Goal: Complete application form: Complete application form

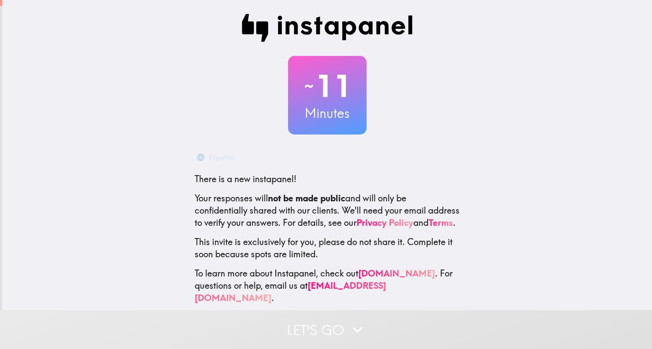
scroll to position [15, 0]
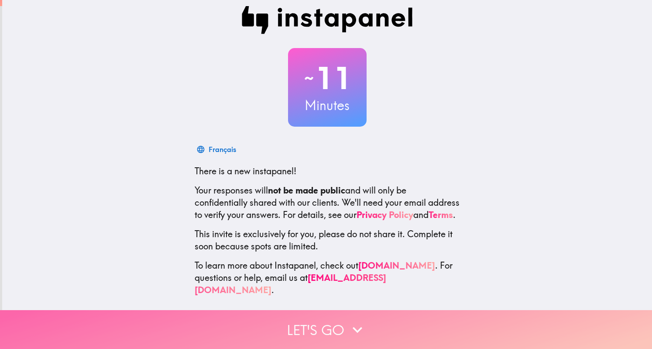
click at [322, 320] on button "Let's go" at bounding box center [326, 329] width 652 height 39
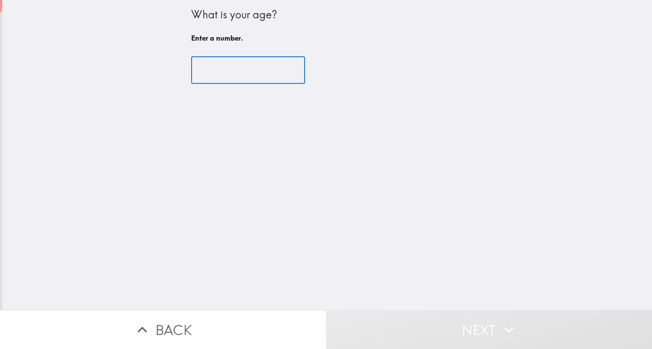
click at [231, 74] on input "number" at bounding box center [248, 70] width 114 height 27
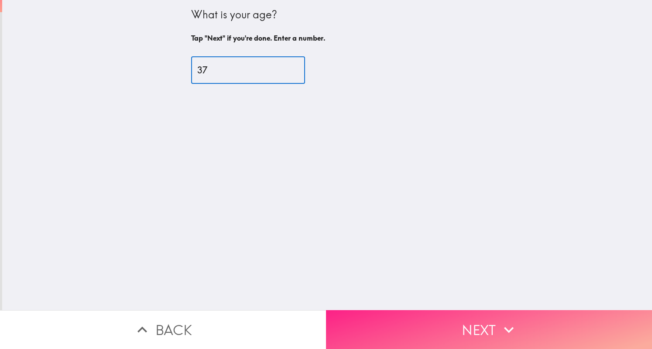
type input "37"
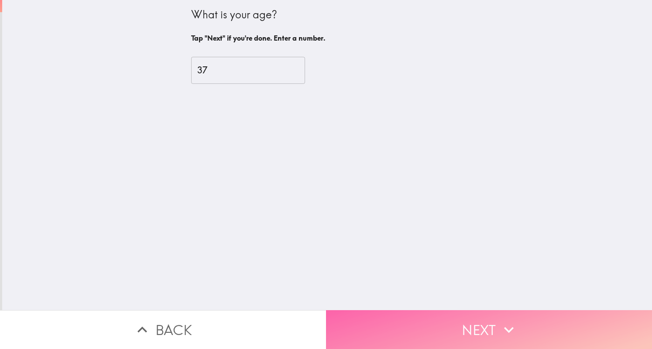
click at [434, 315] on button "Next" at bounding box center [489, 329] width 326 height 39
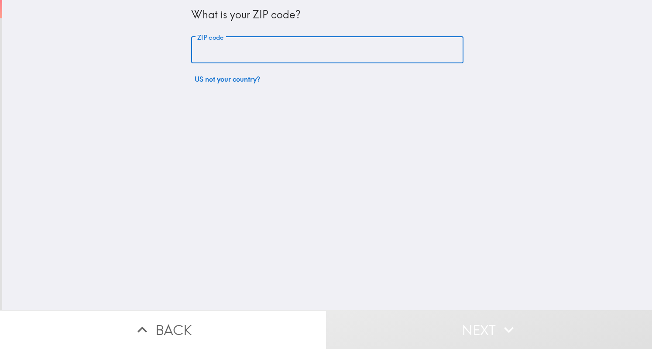
click at [289, 45] on input "ZIP code" at bounding box center [327, 50] width 272 height 27
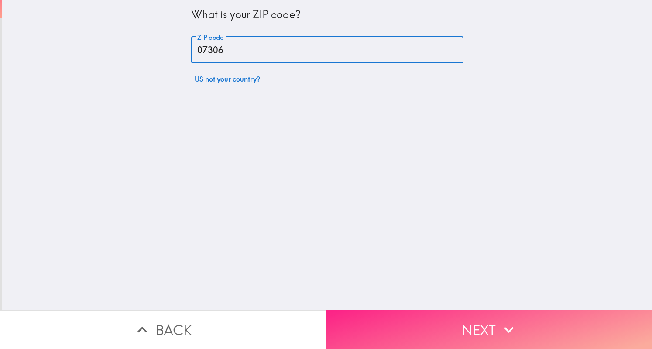
type input "07306"
click at [424, 311] on button "Next" at bounding box center [489, 329] width 326 height 39
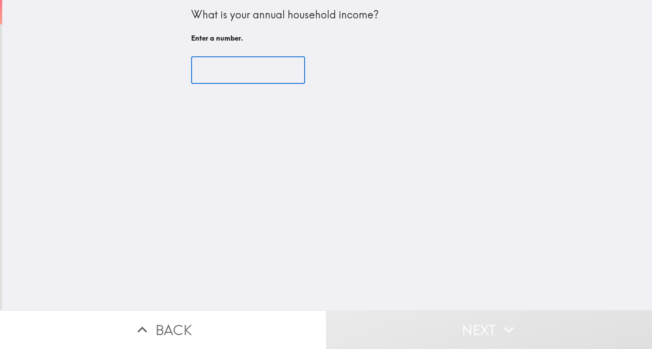
click at [234, 65] on input "number" at bounding box center [248, 70] width 114 height 27
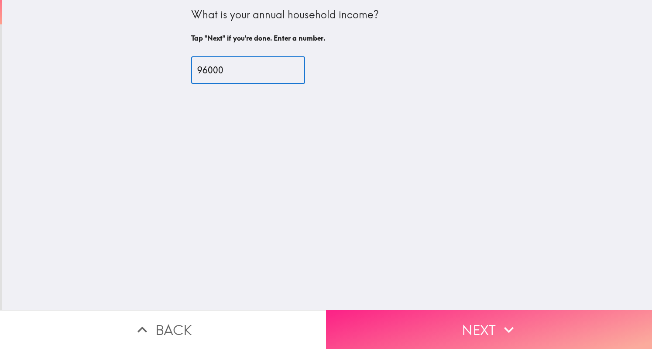
type input "96000"
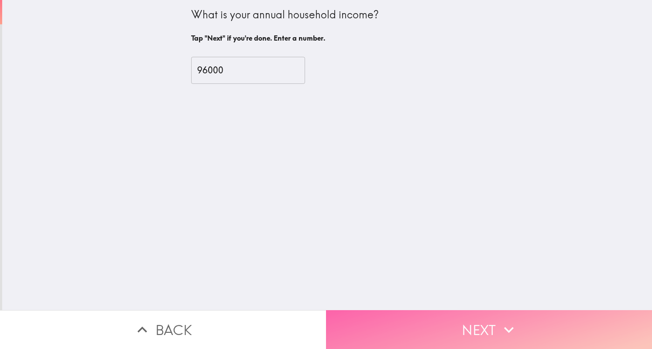
click at [470, 323] on button "Next" at bounding box center [489, 329] width 326 height 39
